Goal: Task Accomplishment & Management: Complete application form

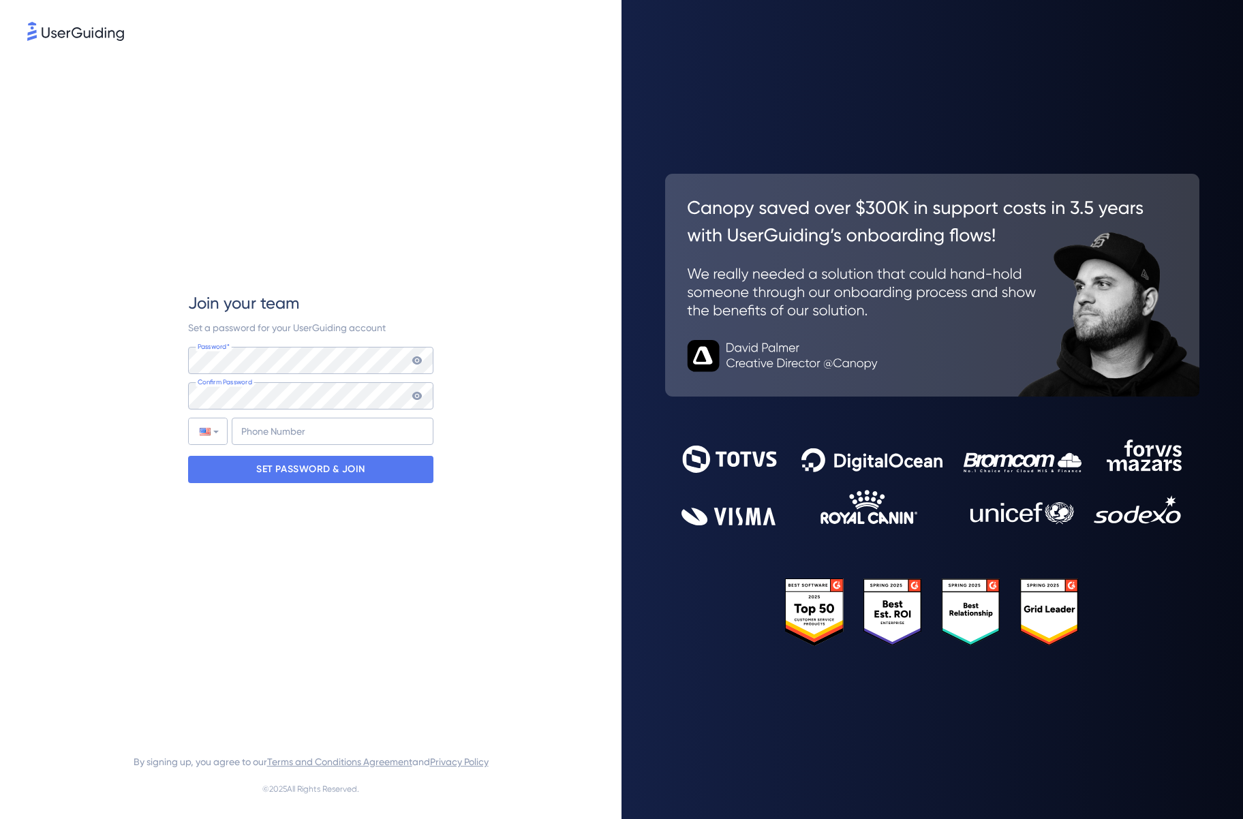
click at [307, 545] on div "Join your team Set a password for your UserGuiding account Password* Your passw…" at bounding box center [310, 388] width 245 height 688
click at [418, 393] on icon at bounding box center [417, 396] width 10 height 8
click at [419, 360] on icon at bounding box center [417, 360] width 10 height 8
click at [344, 340] on div "Join your team Set a password for your UserGuiding account Password* Your passw…" at bounding box center [310, 387] width 245 height 191
click at [390, 555] on div "Join your team Set a password for your UserGuiding account Password* Your passw…" at bounding box center [310, 388] width 245 height 688
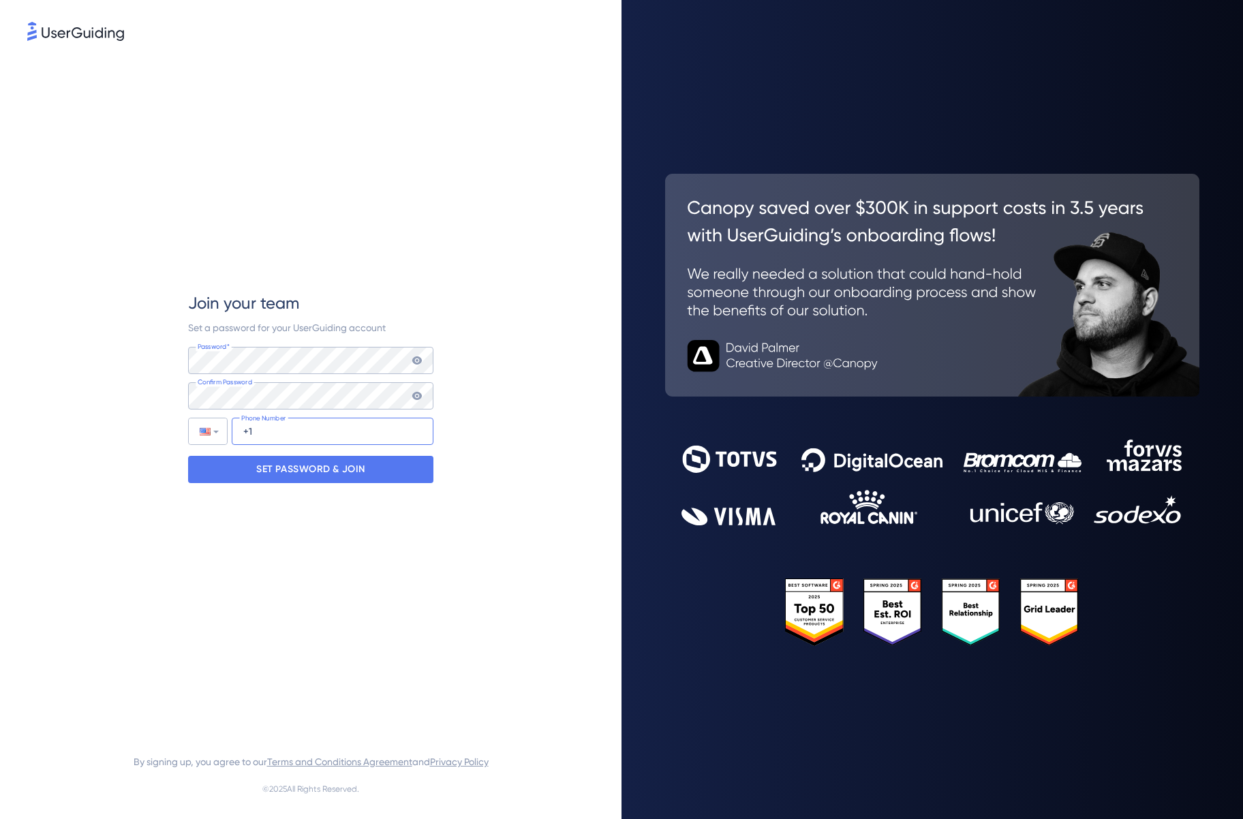
click at [350, 435] on input "+1" at bounding box center [333, 431] width 202 height 27
click at [333, 465] on p "SET PASSWORD & JOIN" at bounding box center [310, 470] width 109 height 22
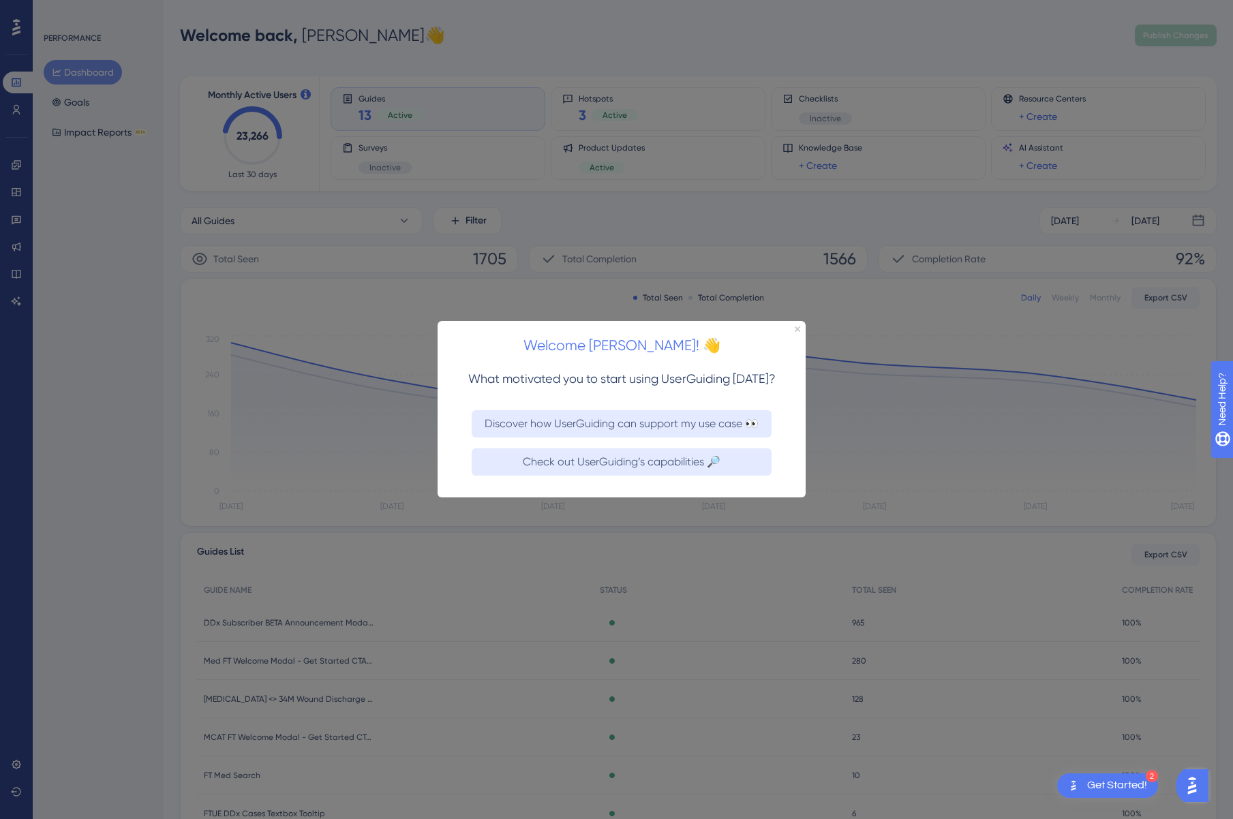
click at [793, 325] on div "Welcome [PERSON_NAME]! 👋" at bounding box center [621, 342] width 368 height 42
click at [800, 328] on div "Welcome [PERSON_NAME]! 👋" at bounding box center [621, 342] width 368 height 42
click at [799, 329] on icon "Close Preview" at bounding box center [796, 328] width 5 height 5
